Goal: Task Accomplishment & Management: Manage account settings

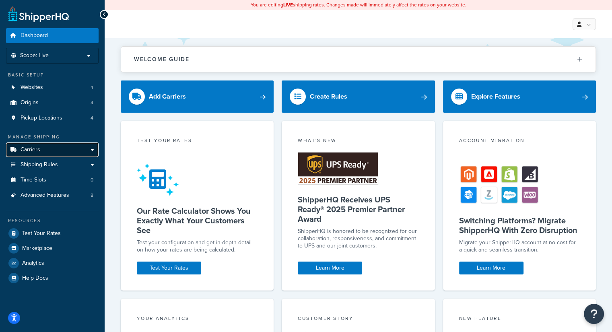
click at [34, 151] on span "Carriers" at bounding box center [31, 149] width 20 height 7
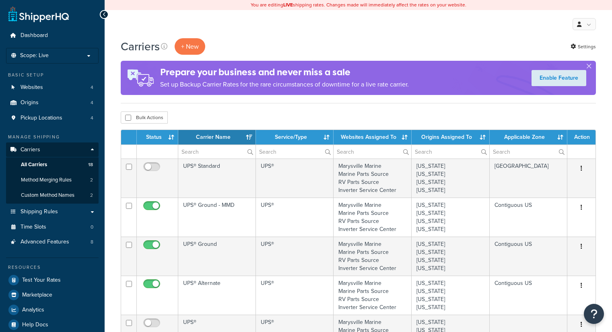
select select "15"
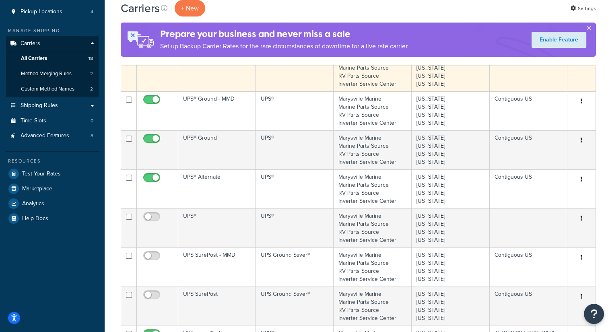
scroll to position [121, 0]
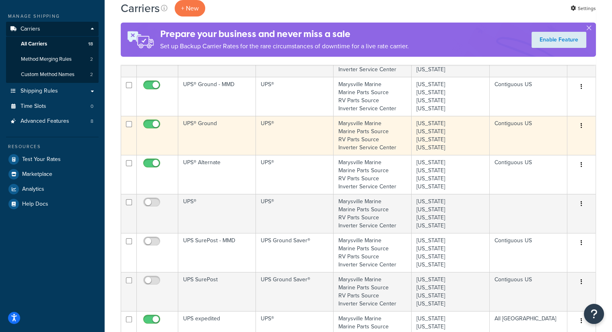
click at [198, 133] on td "UPS® Ground" at bounding box center [217, 135] width 78 height 39
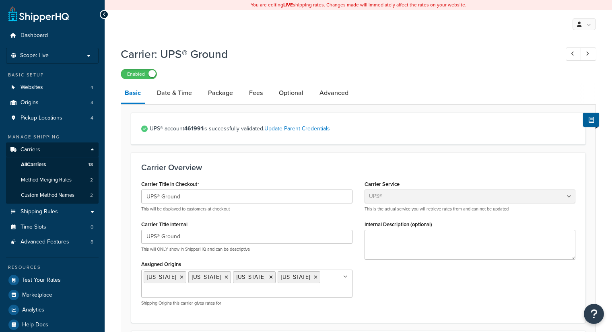
select select "ups"
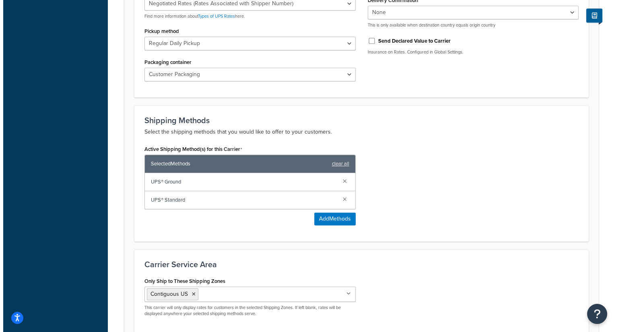
scroll to position [402, 0]
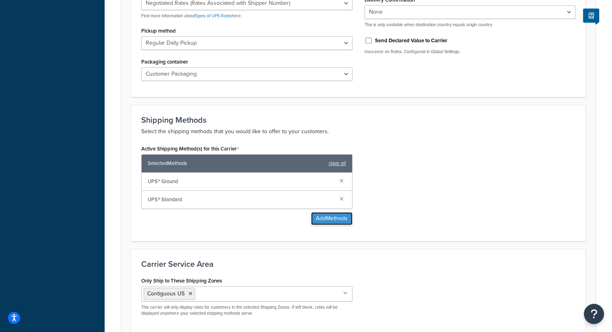
click at [334, 217] on button "Add Methods" at bounding box center [331, 218] width 41 height 13
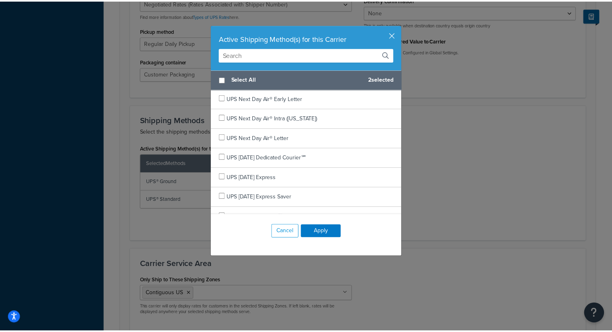
scroll to position [0, 0]
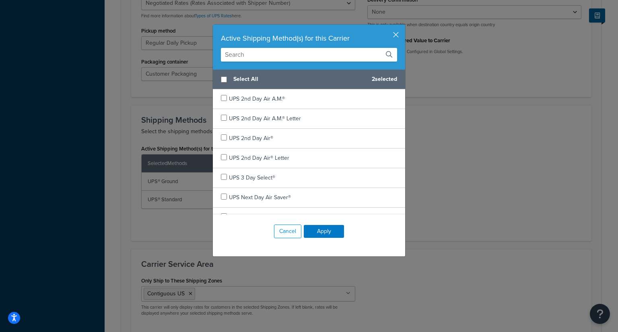
click at [534, 86] on div "Active Shipping Method(s) for this Carrier Select All 2 selected UPS 2nd Day Ai…" at bounding box center [309, 166] width 618 height 332
click at [403, 27] on button "button" at bounding box center [404, 26] width 2 height 2
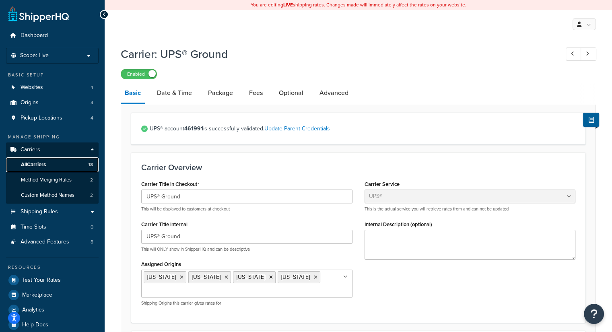
click at [35, 166] on span "All Carriers" at bounding box center [33, 164] width 25 height 7
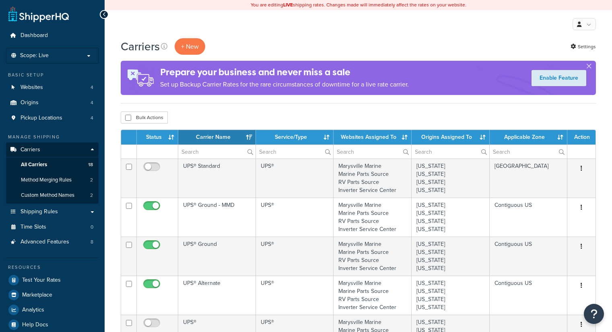
select select "15"
click at [195, 47] on button "+ New" at bounding box center [190, 46] width 31 height 16
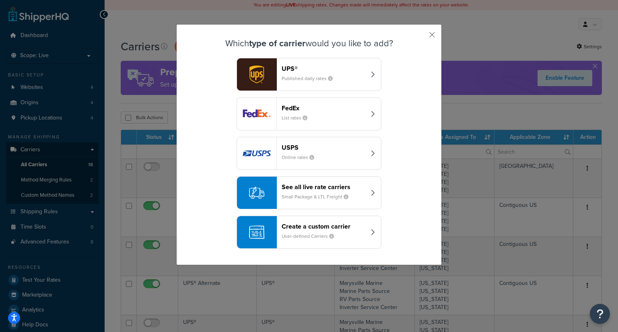
click at [356, 76] on div "UPS® Published daily rates" at bounding box center [324, 74] width 84 height 19
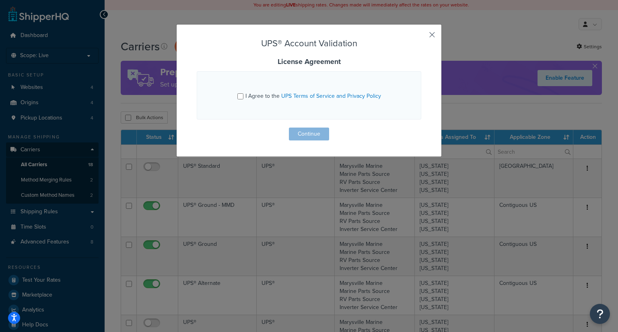
click at [421, 37] on button "button" at bounding box center [420, 38] width 2 height 2
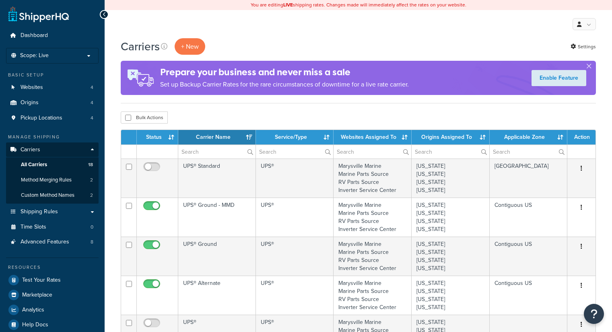
select select "15"
drag, startPoint x: 0, startPoint y: 0, endPoint x: 82, endPoint y: 51, distance: 96.5
click at [82, 51] on li "Scope: Live Development Integration Test" at bounding box center [52, 56] width 93 height 16
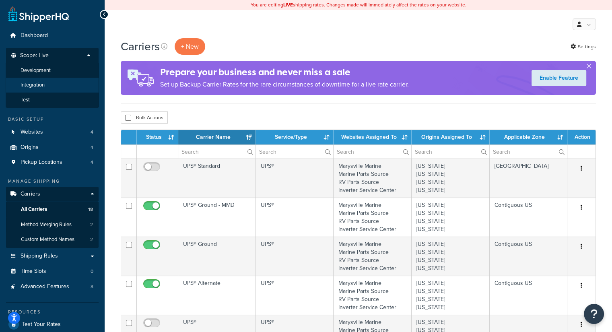
click at [42, 83] on span "Integration" at bounding box center [33, 85] width 24 height 7
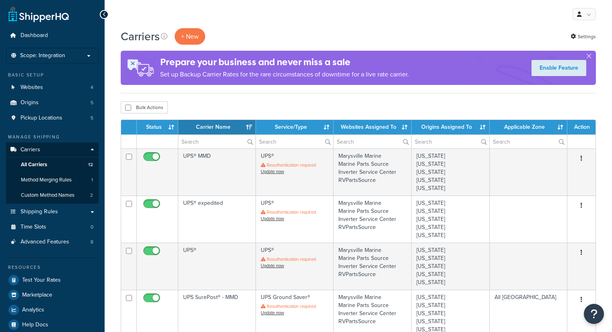
select select "15"
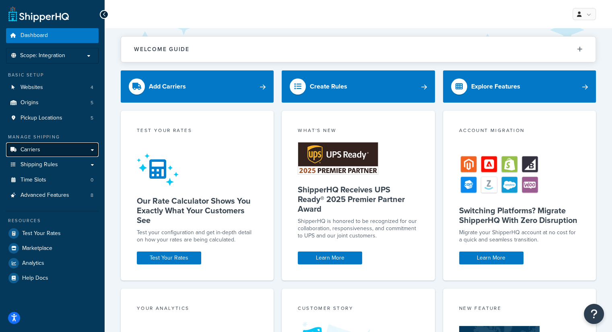
click at [95, 150] on link "Carriers" at bounding box center [52, 149] width 93 height 15
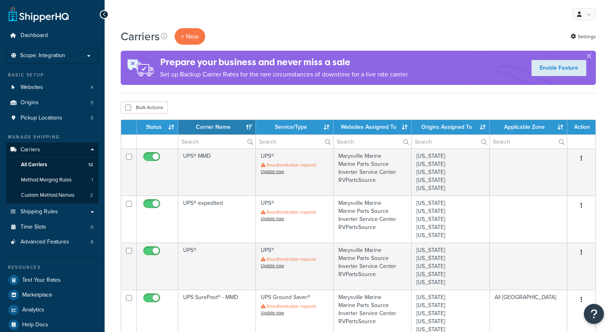
select select "15"
click at [195, 33] on button "+ New" at bounding box center [190, 36] width 31 height 16
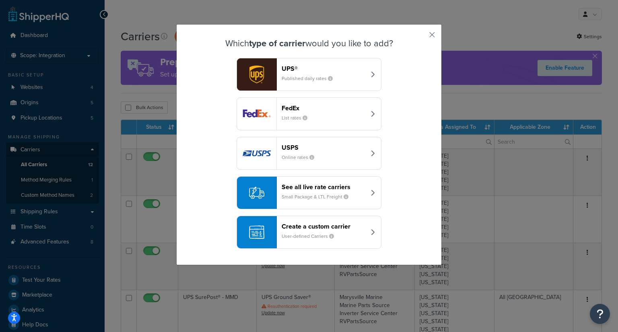
click at [352, 192] on div "See all live rate carriers Small Package & LTL Freight" at bounding box center [324, 192] width 84 height 19
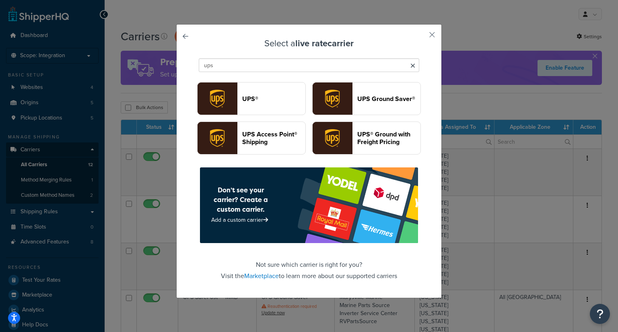
type input "ups"
click at [305, 146] on header "UPS Access Point® Shipping" at bounding box center [273, 137] width 63 height 15
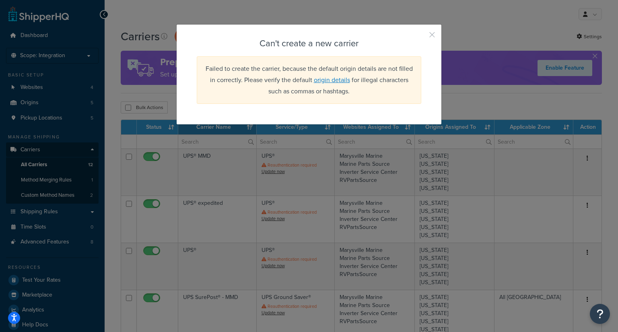
click at [421, 38] on button "button" at bounding box center [420, 38] width 2 height 2
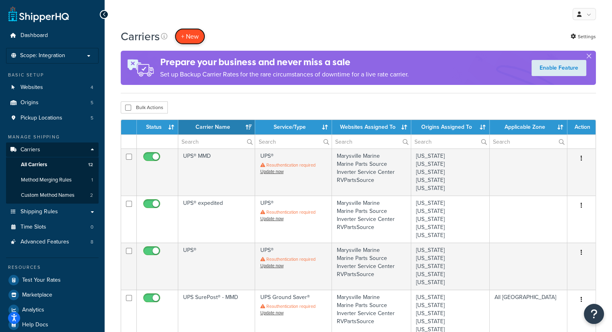
click at [189, 36] on button "+ New" at bounding box center [190, 36] width 31 height 16
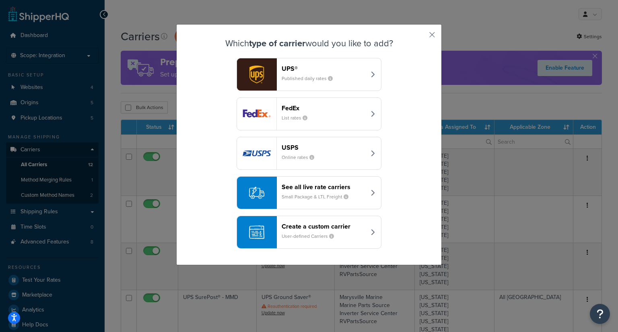
click at [309, 197] on small "Small Package & LTL Freight" at bounding box center [318, 196] width 73 height 7
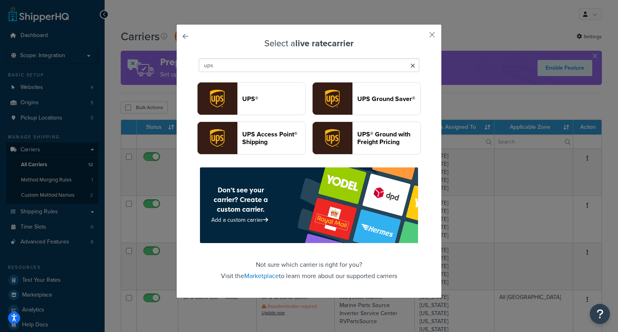
type input "ups"
click at [314, 115] on button "UPS Ground Saver®" at bounding box center [366, 98] width 109 height 33
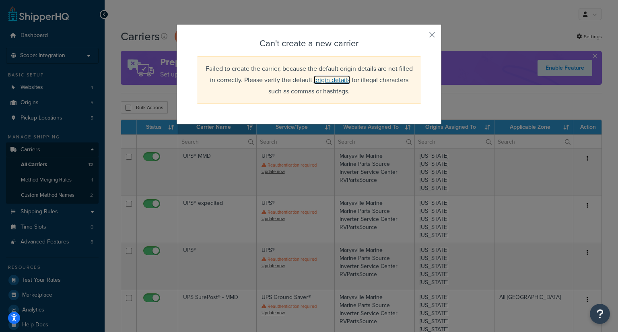
click at [342, 78] on link "origin details" at bounding box center [332, 79] width 36 height 9
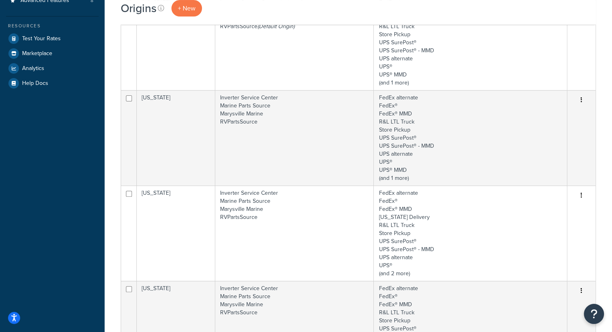
scroll to position [161, 0]
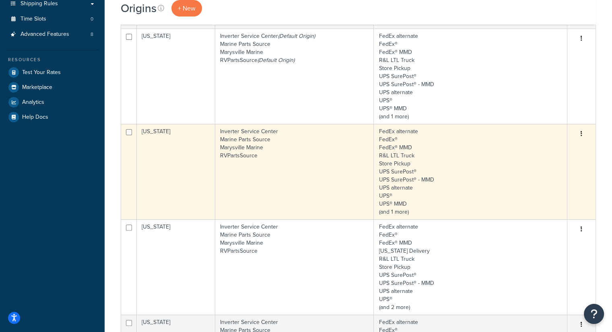
click at [129, 131] on input "checkbox" at bounding box center [129, 132] width 6 height 6
checkbox input "true"
click at [580, 135] on icon "button" at bounding box center [581, 134] width 2 height 6
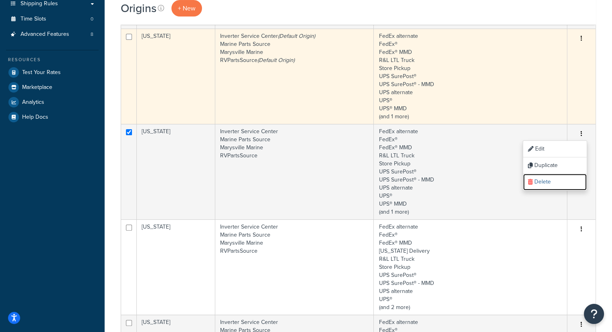
click at [549, 180] on link "Delete" at bounding box center [555, 182] width 64 height 16
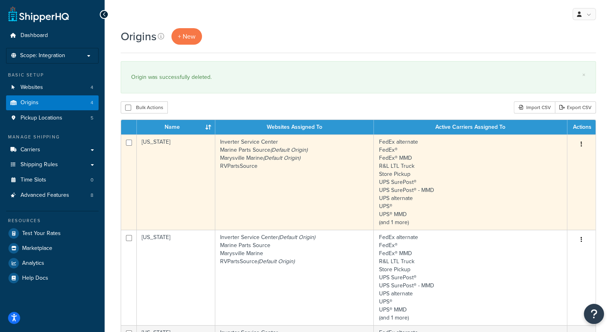
click at [521, 152] on td "FedEx alternate FedEx® FedEx® MMD R&L LTL Truck Store Pickup UPS SurePost® UPS …" at bounding box center [470, 181] width 193 height 95
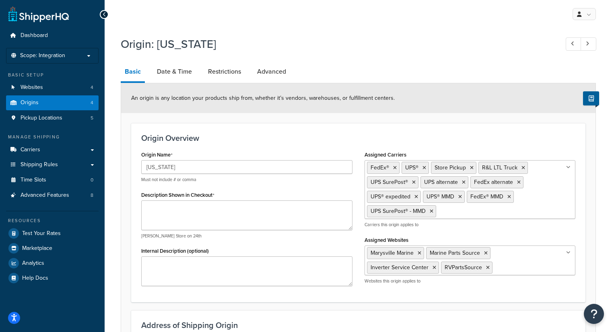
select select "22"
click at [294, 72] on li "Advanced" at bounding box center [275, 71] width 45 height 19
click at [274, 72] on link "Advanced" at bounding box center [271, 71] width 37 height 19
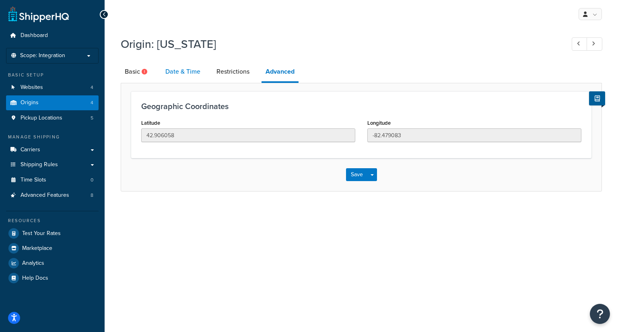
click at [185, 72] on link "Date & Time" at bounding box center [182, 71] width 43 height 19
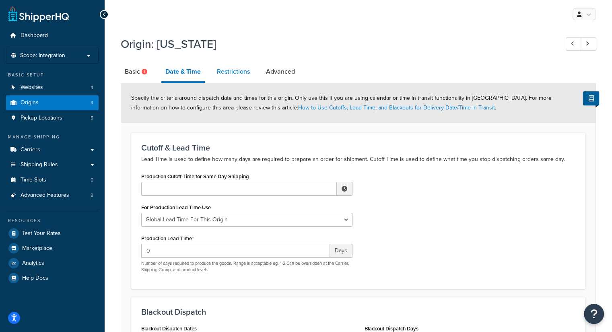
click at [238, 73] on link "Restrictions" at bounding box center [233, 71] width 41 height 19
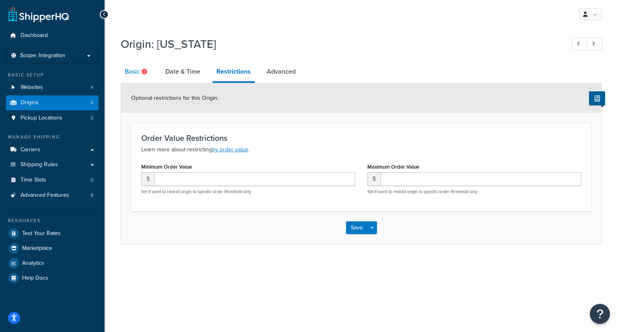
click at [135, 72] on link "Basic" at bounding box center [137, 71] width 33 height 19
select select "22"
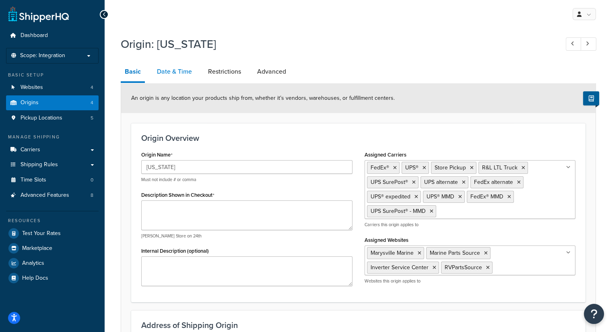
click at [173, 71] on link "Date & Time" at bounding box center [174, 71] width 43 height 19
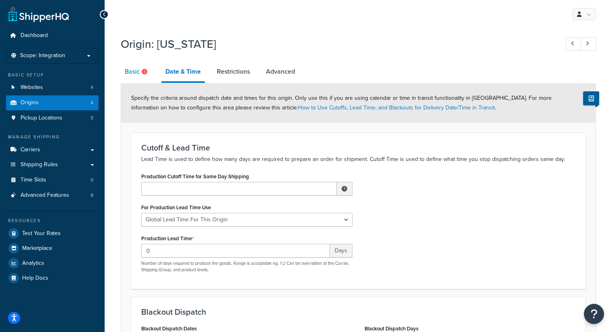
click at [144, 70] on icon at bounding box center [145, 72] width 6 height 6
select select "22"
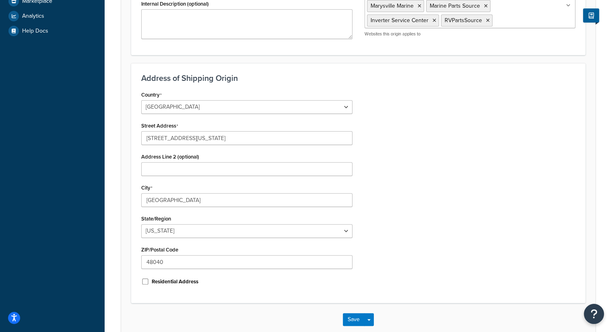
scroll to position [291, 0]
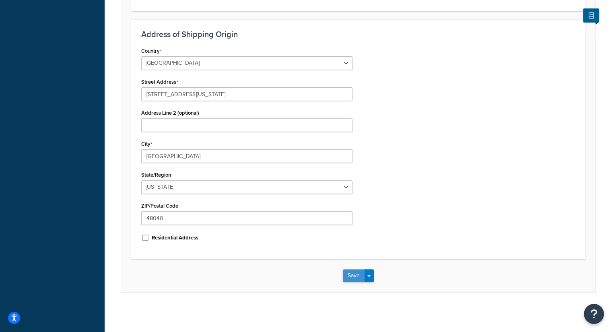
click at [350, 275] on button "Save" at bounding box center [354, 275] width 22 height 13
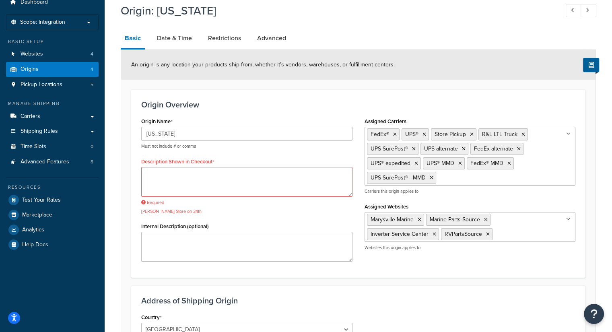
scroll to position [40, 0]
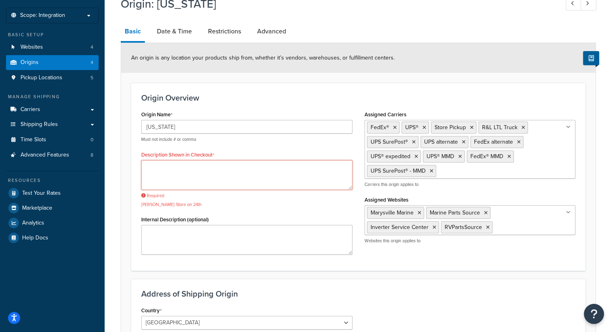
click at [264, 171] on textarea "Description Shown in Checkout" at bounding box center [246, 175] width 211 height 30
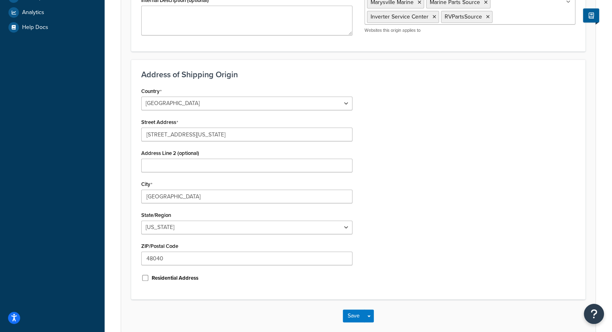
scroll to position [291, 0]
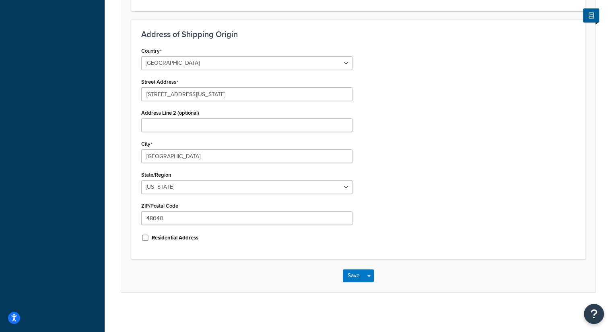
type textarea "[US_STATE]"
click at [352, 281] on div "Save Save Dropdown Save and Edit Save and Duplicate Save and Create New" at bounding box center [358, 275] width 474 height 33
click at [354, 276] on button "Save" at bounding box center [354, 275] width 22 height 13
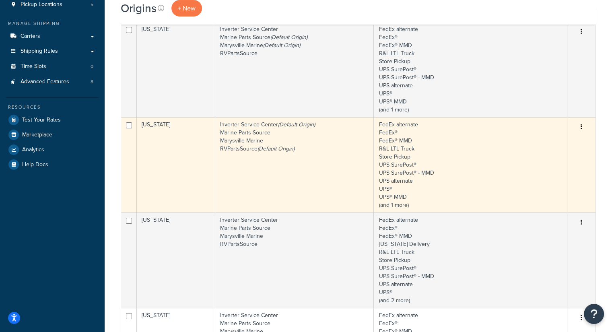
scroll to position [121, 0]
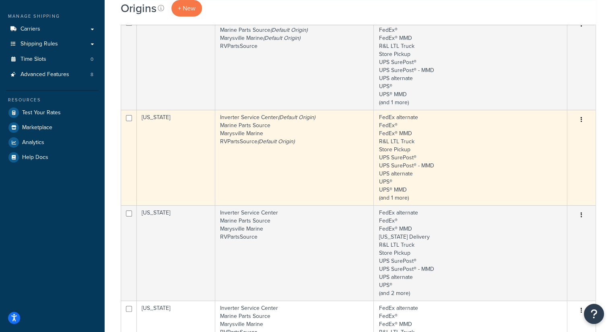
click at [293, 160] on td "Inverter Service Center (Default Origin) Marine Parts Source Marysville Marine …" at bounding box center [294, 157] width 158 height 95
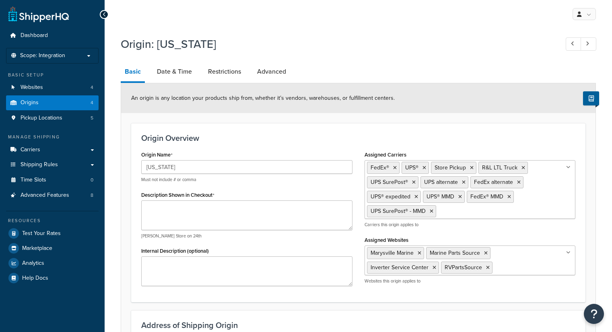
select select "42"
click at [215, 214] on textarea "Description Shown in Checkout" at bounding box center [246, 215] width 211 height 30
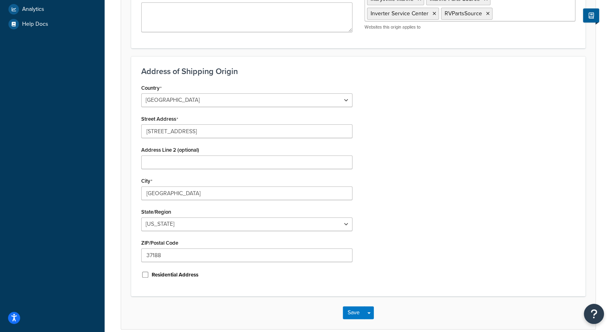
scroll to position [282, 0]
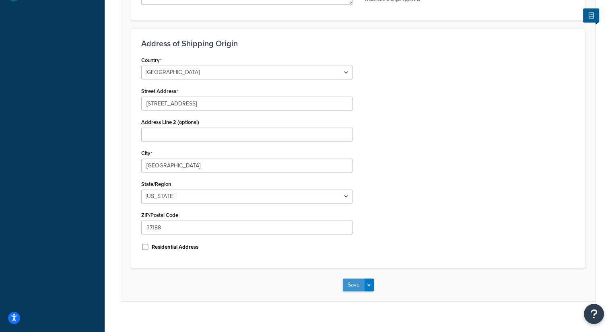
type textarea "[US_STATE]"
drag, startPoint x: 348, startPoint y: 283, endPoint x: 341, endPoint y: 278, distance: 8.7
click at [348, 283] on button "Save" at bounding box center [354, 284] width 22 height 13
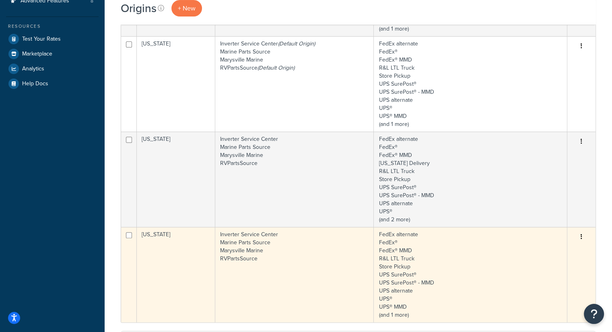
scroll to position [201, 0]
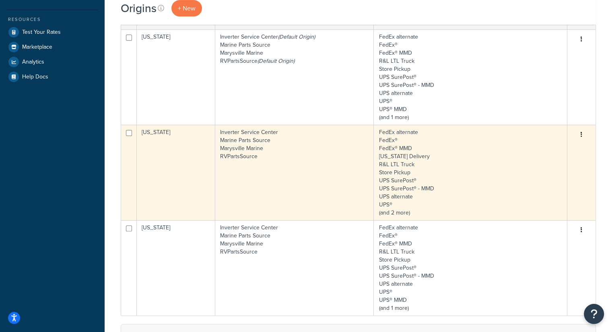
click at [229, 175] on td "Inverter Service Center Marine Parts Source Marysville Marine RVPartsSource" at bounding box center [294, 172] width 158 height 95
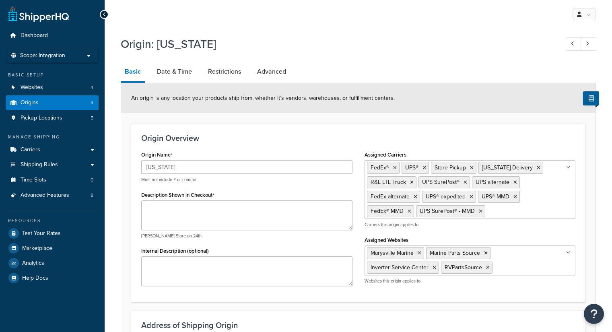
select select "35"
click at [213, 216] on textarea "Description Shown in Checkout" at bounding box center [246, 215] width 211 height 30
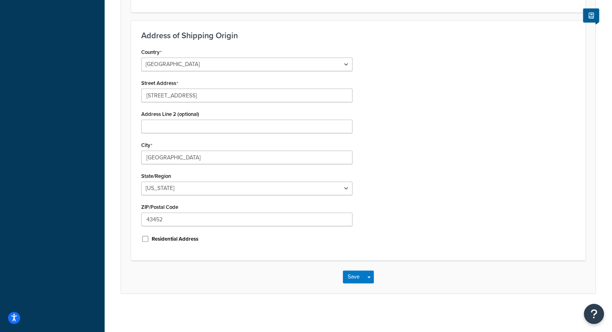
scroll to position [291, 0]
type textarea "[US_STATE]"
click at [347, 277] on button "Save" at bounding box center [354, 275] width 22 height 13
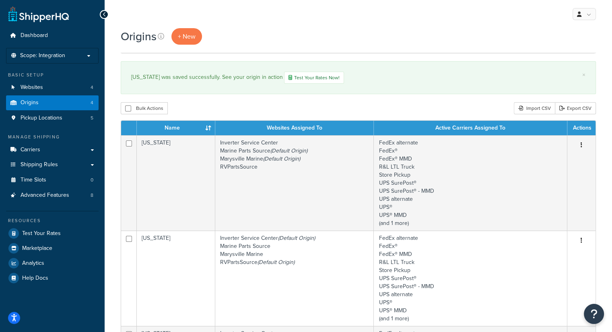
scroll to position [290, 0]
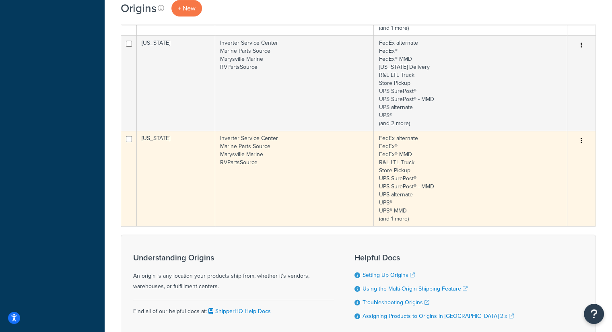
click at [209, 182] on td "[US_STATE]" at bounding box center [176, 178] width 78 height 95
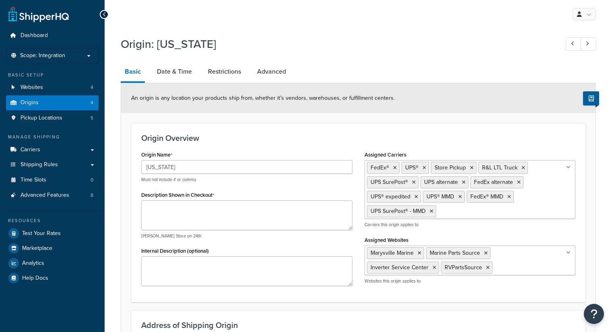
select select "9"
click at [189, 209] on textarea "Description Shown in Checkout" at bounding box center [246, 215] width 211 height 30
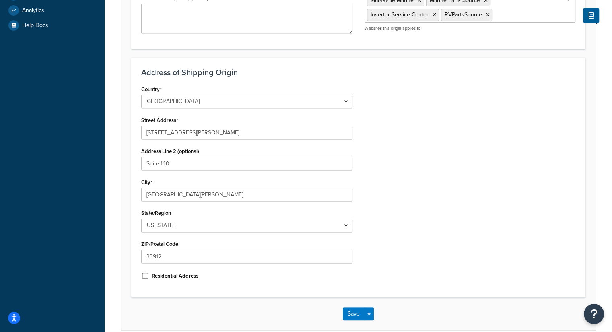
scroll to position [291, 0]
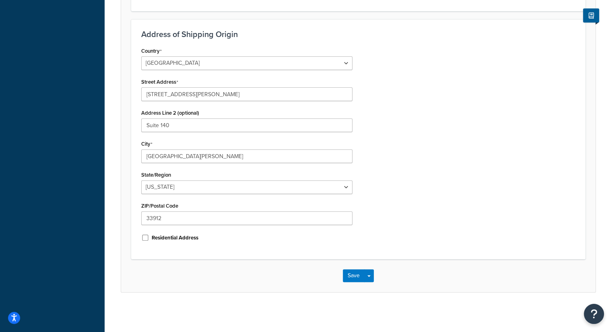
type textarea "[US_STATE]"
click at [360, 277] on button "Save" at bounding box center [354, 275] width 22 height 13
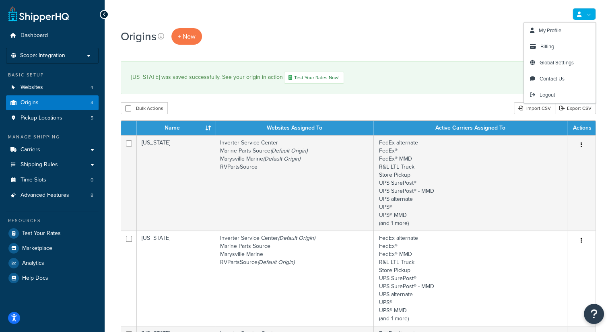
click at [592, 15] on link at bounding box center [583, 14] width 23 height 12
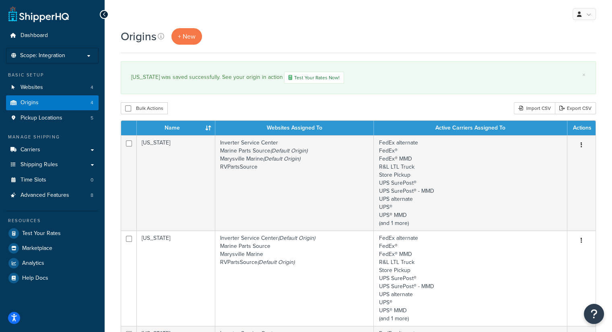
click at [397, 15] on div "My Profile Billing Global Settings Contact Us Logout" at bounding box center [358, 14] width 507 height 28
click at [67, 55] on p "Scope: Integration" at bounding box center [52, 55] width 85 height 7
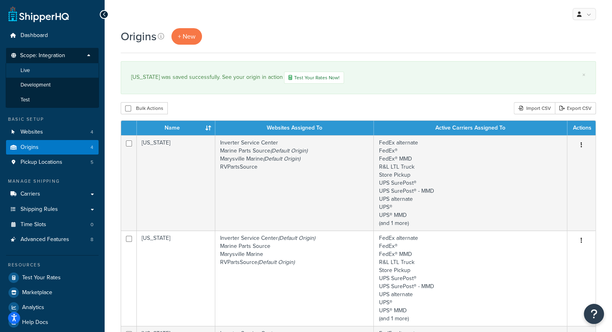
click at [59, 70] on li "Live" at bounding box center [52, 70] width 93 height 15
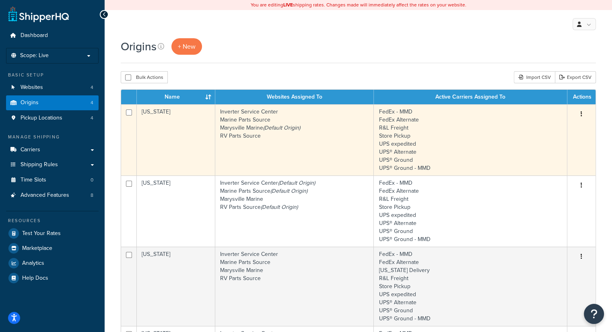
click at [162, 127] on td "[US_STATE]" at bounding box center [176, 139] width 78 height 71
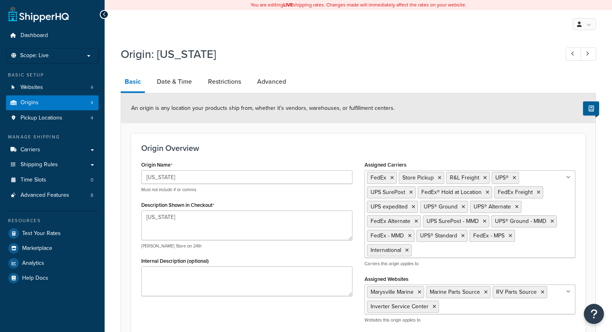
select select "22"
click at [97, 147] on link "Carriers" at bounding box center [52, 149] width 93 height 15
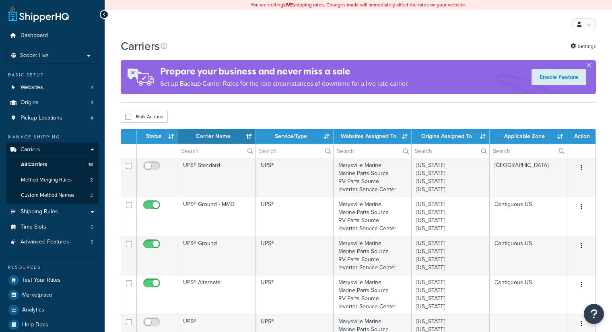
select select "15"
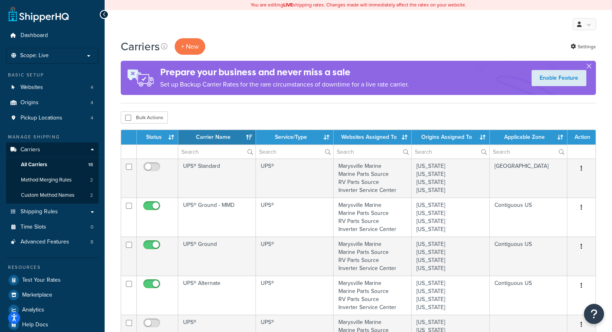
click at [590, 67] on button "button" at bounding box center [589, 68] width 2 height 2
